Goal: Task Accomplishment & Management: Manage account settings

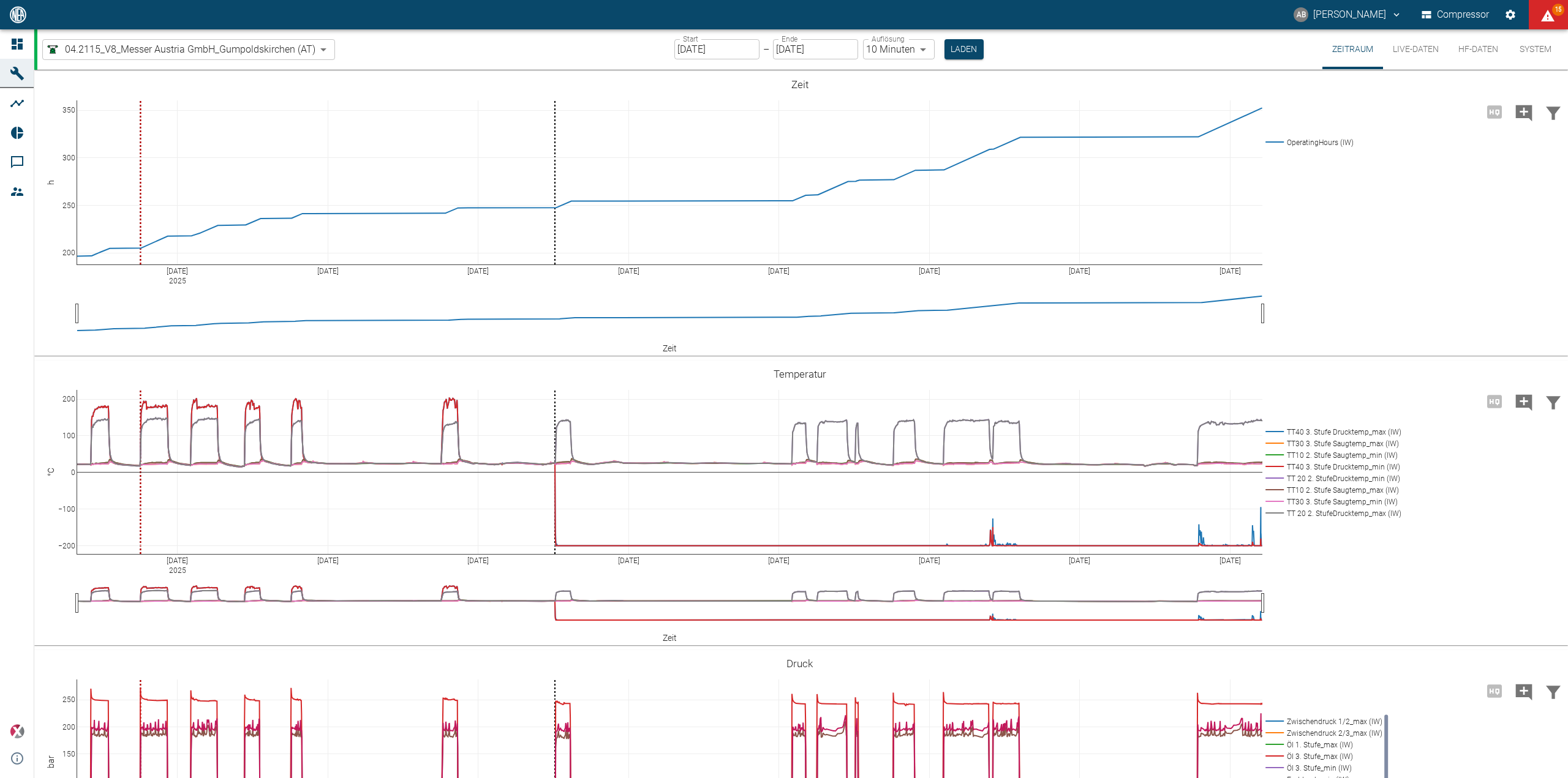
scroll to position [390, 0]
click at [1488, 55] on button "HF-Daten" at bounding box center [1478, 49] width 60 height 39
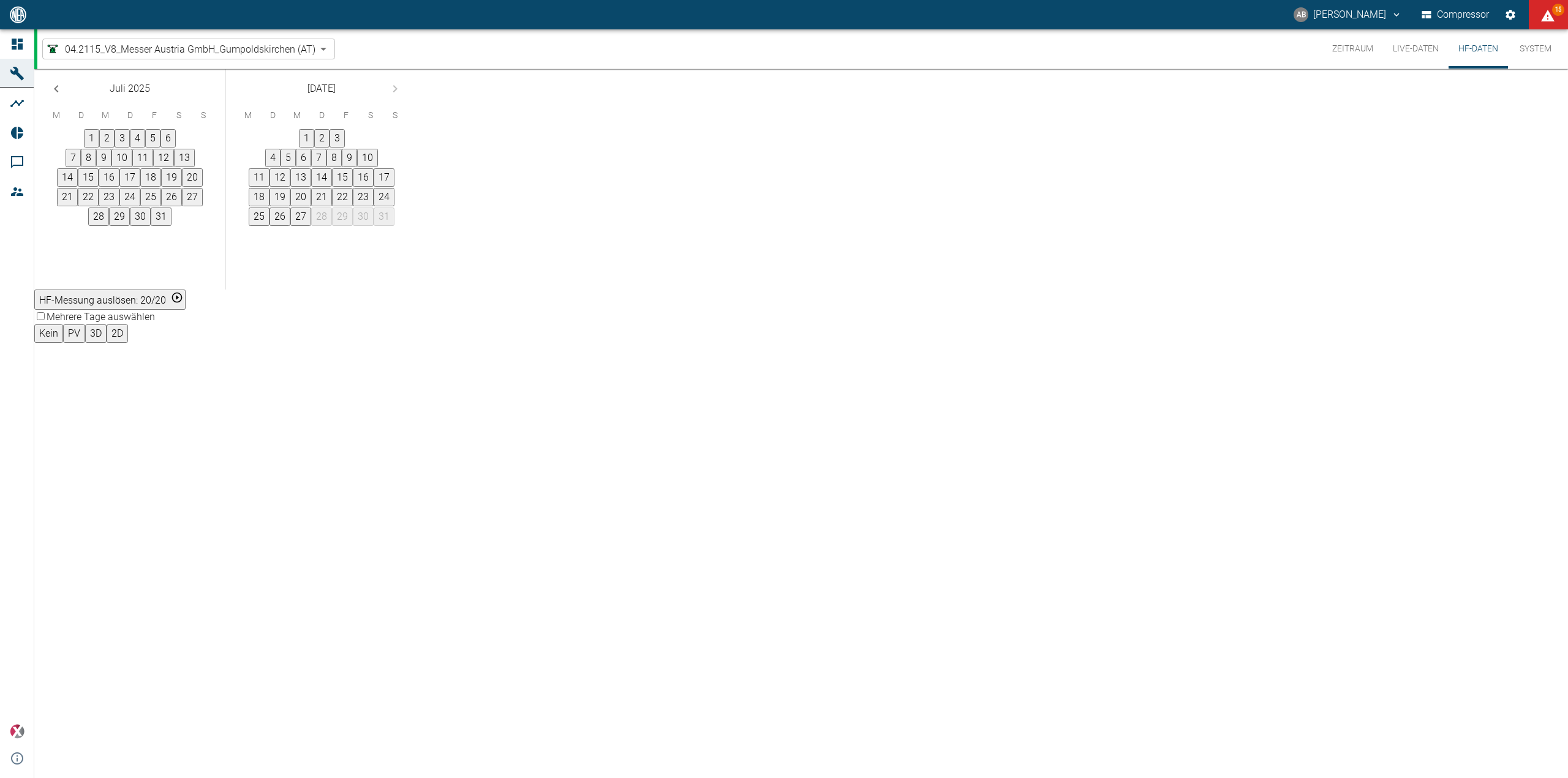
click at [253, 38] on div "04.2115_V8_Messer Austria GmbH_Gumpoldskirchen (AT) 62df7942-7815-4ccf-a722-4ba…" at bounding box center [803, 49] width 1531 height 39
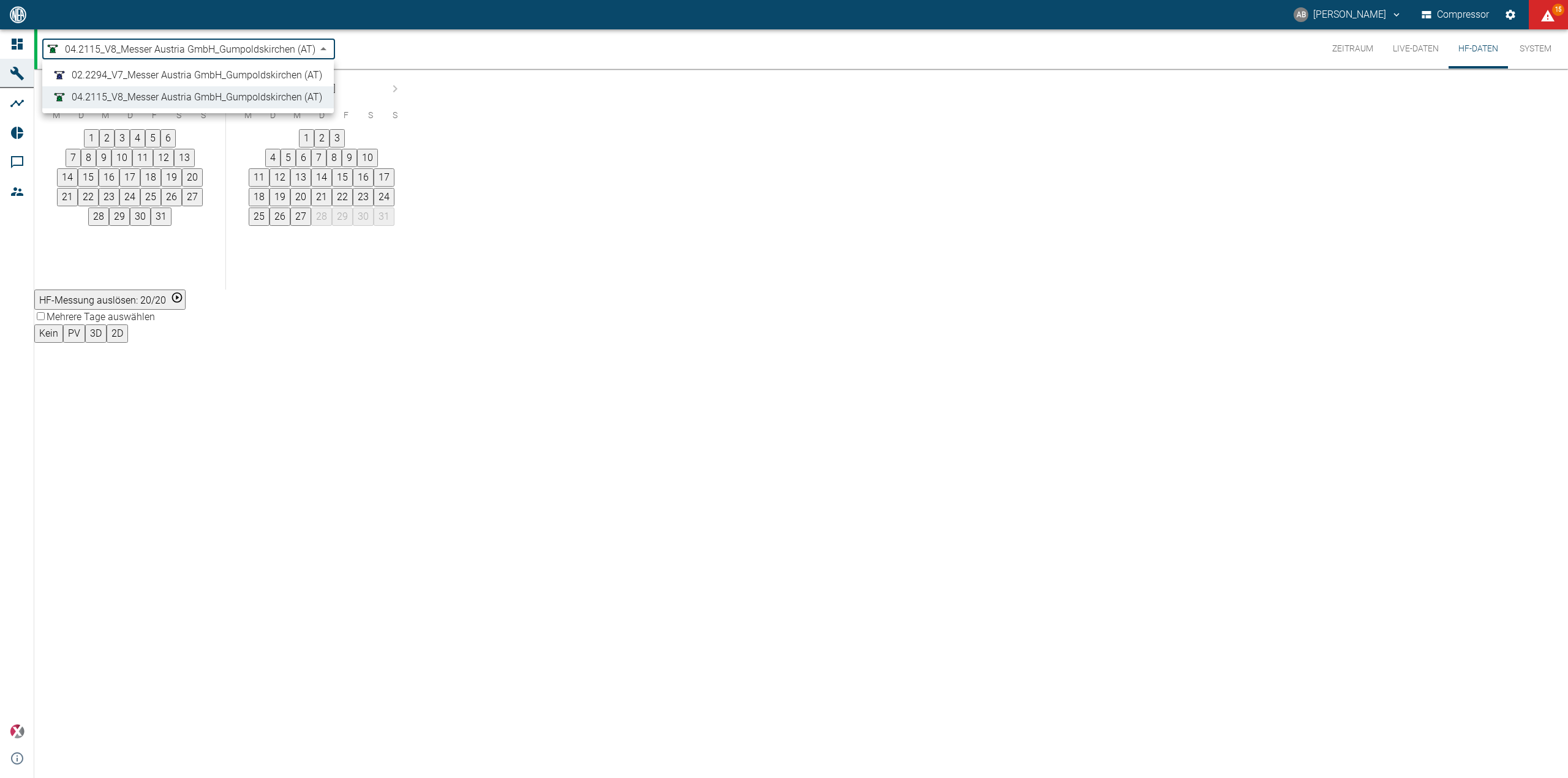
click at [254, 41] on body "AB Andreas Brandstetter Compressor 15 Dashboard Maschinen Analysen Reports Komm…" at bounding box center [784, 389] width 1568 height 778
click at [240, 80] on span "02.2294_V7_Messer Austria GmbH_Gumpoldskirchen (AT)" at bounding box center [196, 75] width 250 height 14
type input "52381507-e89c-473a-84ef-8e4810c4aa68"
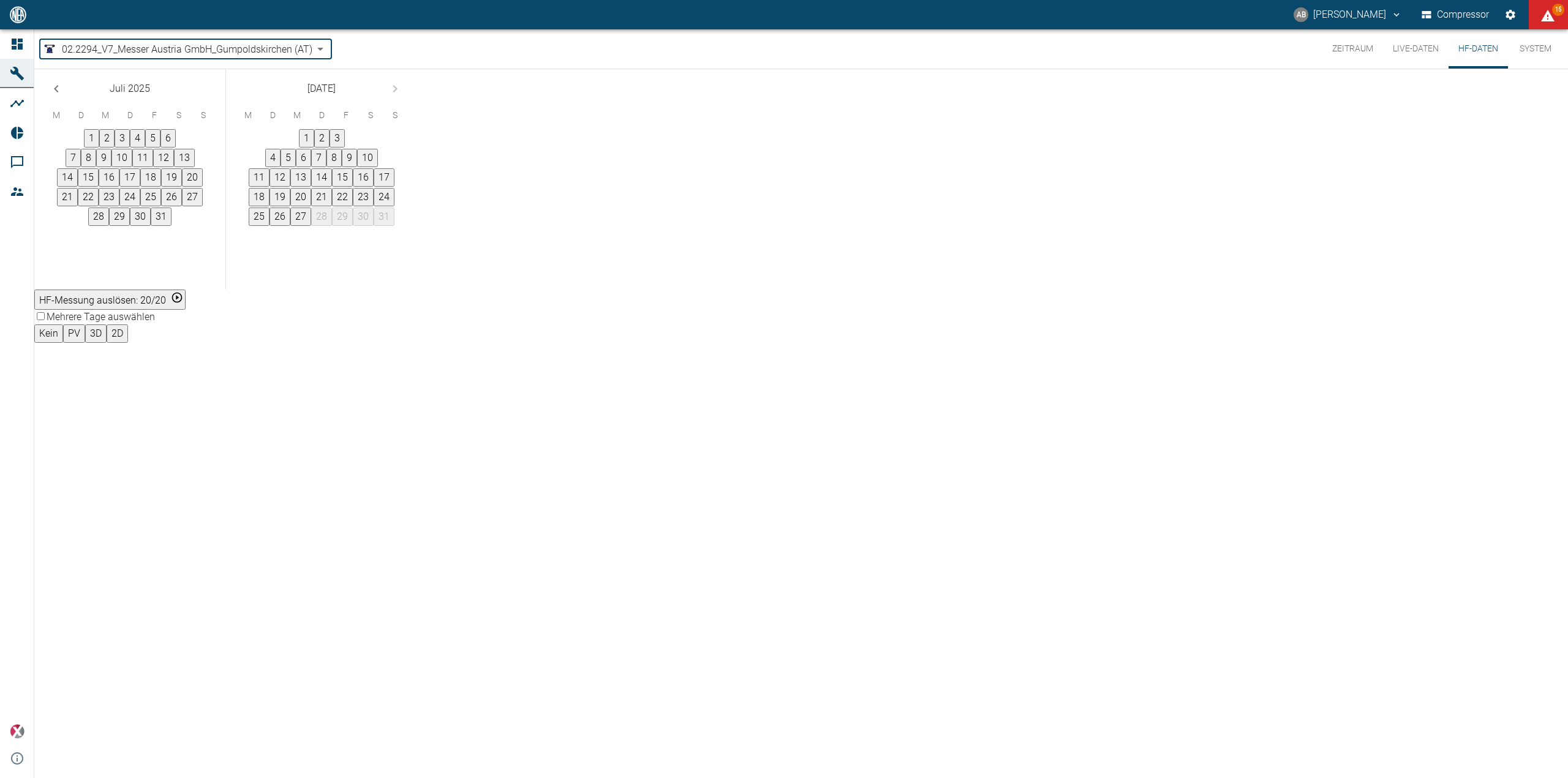
click at [68, 101] on button "Previous month" at bounding box center [56, 88] width 24 height 24
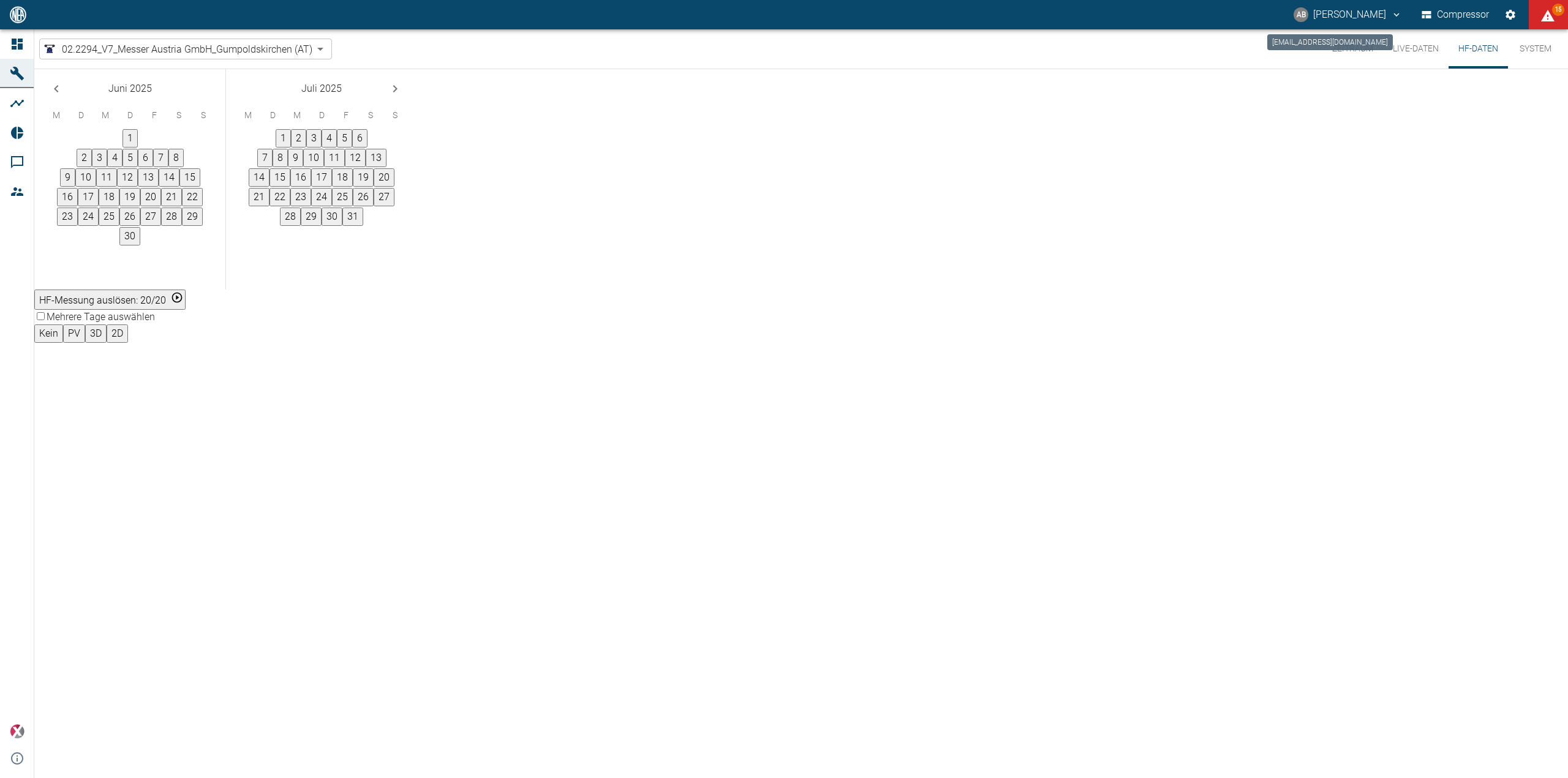
click at [1314, 13] on button "AB Andreas Brandstetter" at bounding box center [1348, 14] width 112 height 22
click at [1362, 50] on span "Ausloggen" at bounding box center [1372, 48] width 46 height 14
